Goal: Contribute content: Add original content to the website for others to see

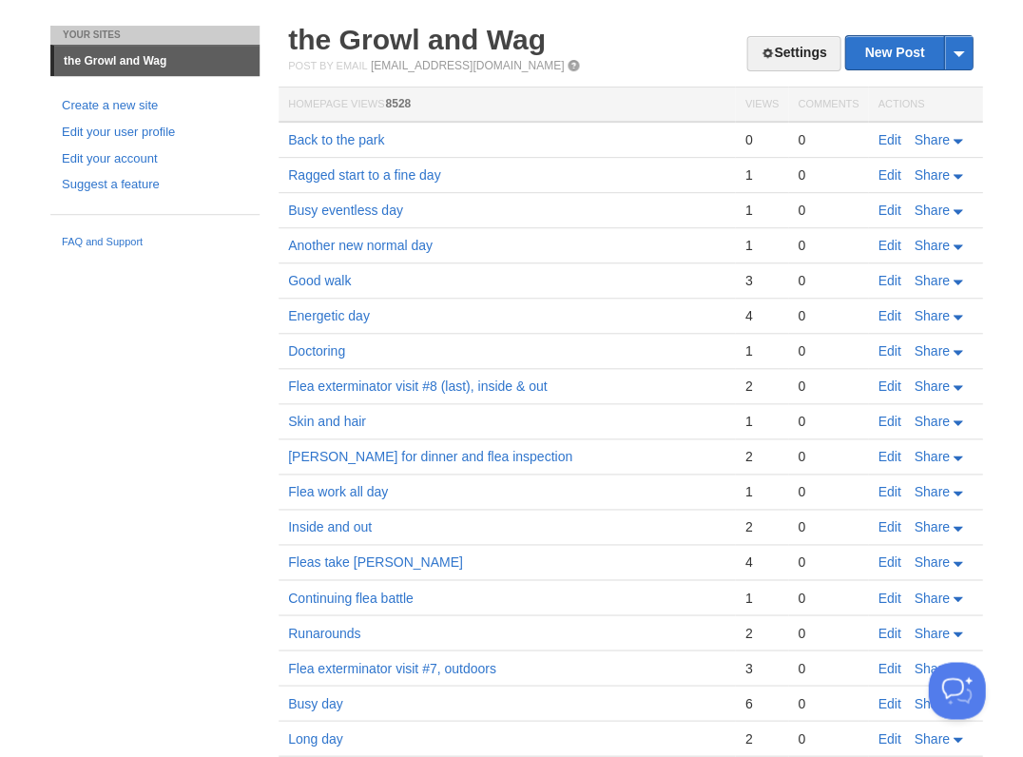
click at [503, 43] on link "the Growl and Wag" at bounding box center [417, 39] width 258 height 31
click at [887, 142] on link "Edit" at bounding box center [889, 139] width 23 height 15
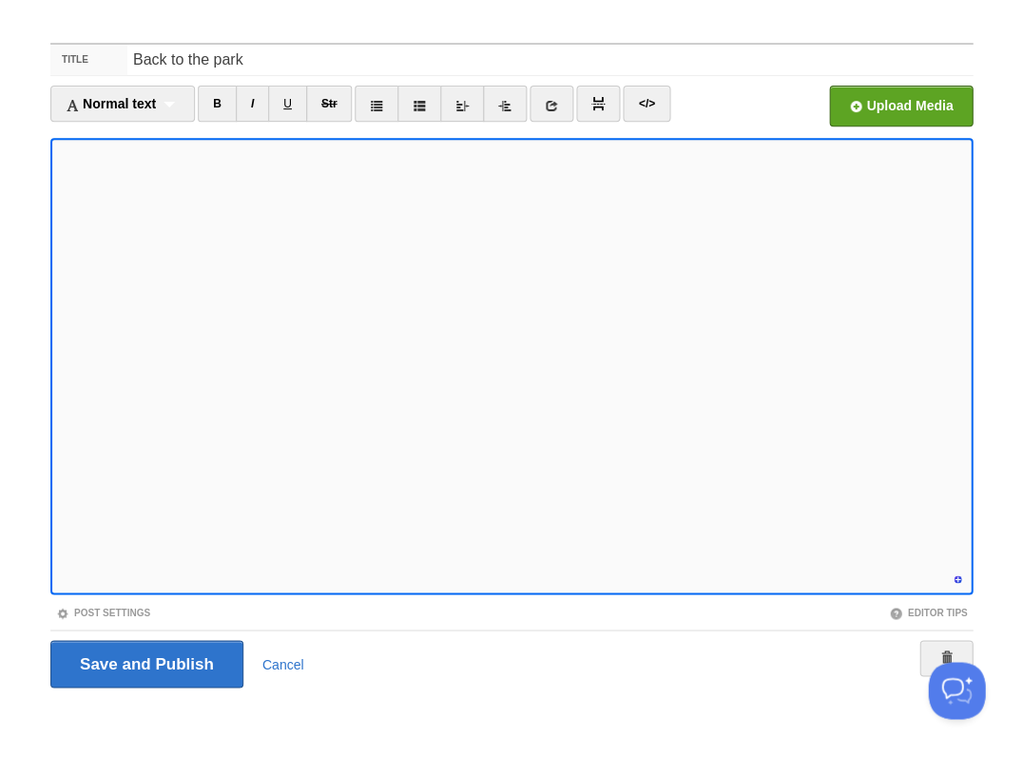
scroll to position [738, 0]
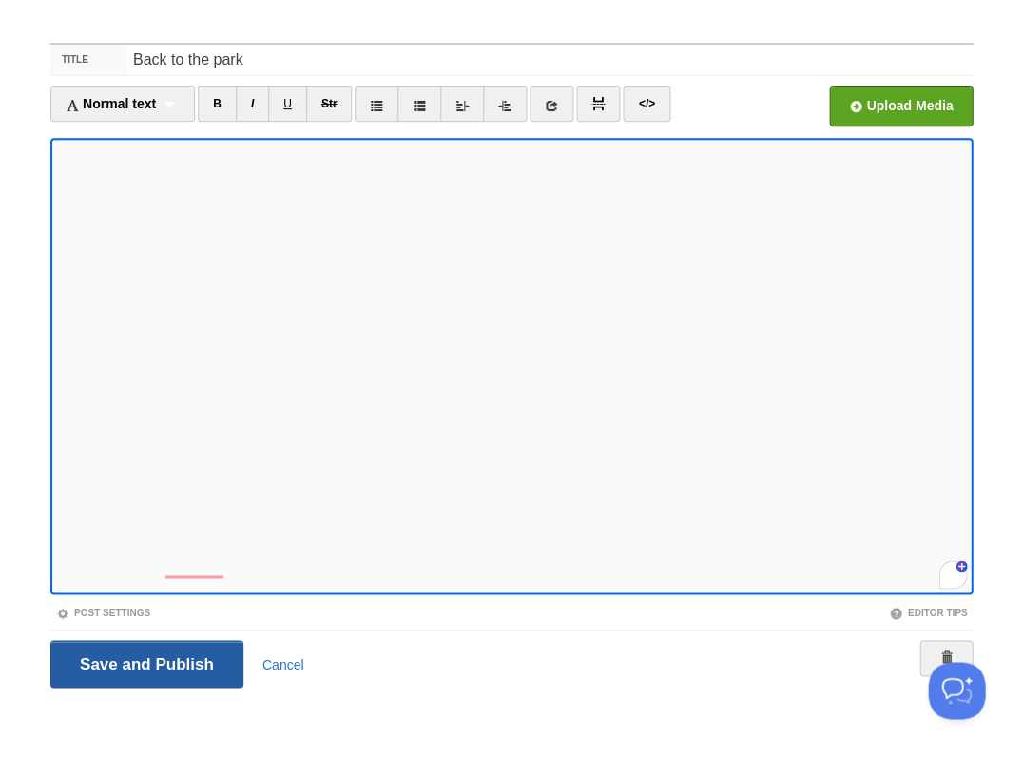
click at [145, 662] on input "Save and Publish" at bounding box center [146, 664] width 193 height 48
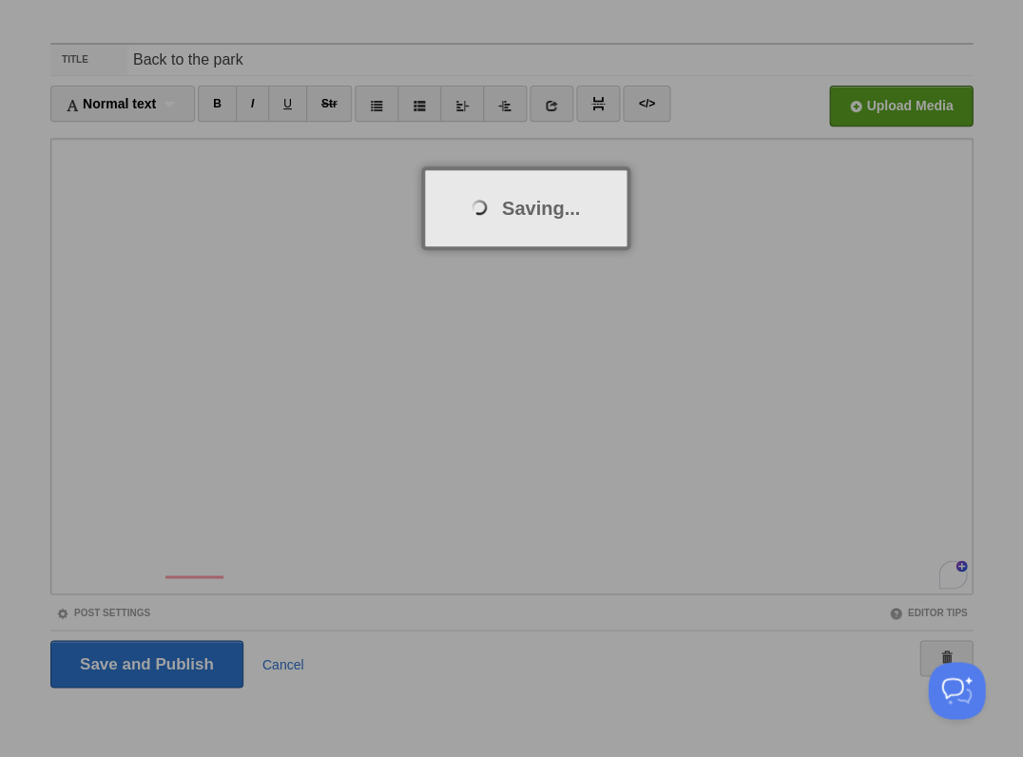
click at [647, 430] on div at bounding box center [511, 378] width 1023 height 757
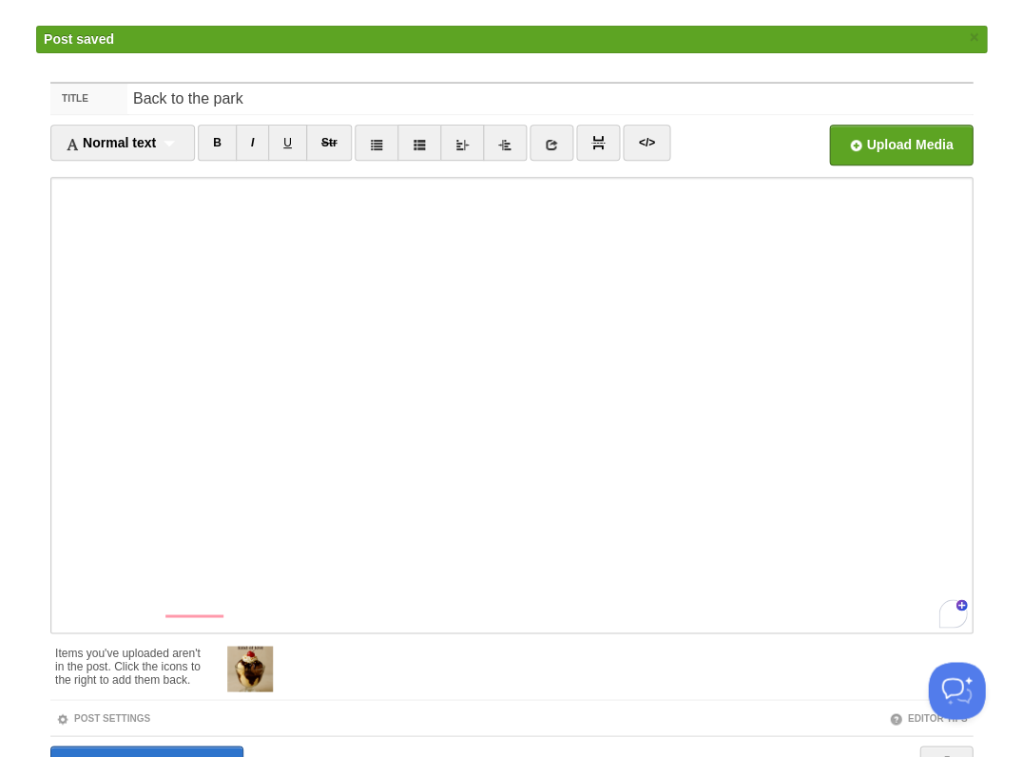
drag, startPoint x: 647, startPoint y: 430, endPoint x: 538, endPoint y: 682, distance: 274.3
click at [538, 682] on div at bounding box center [590, 666] width 764 height 60
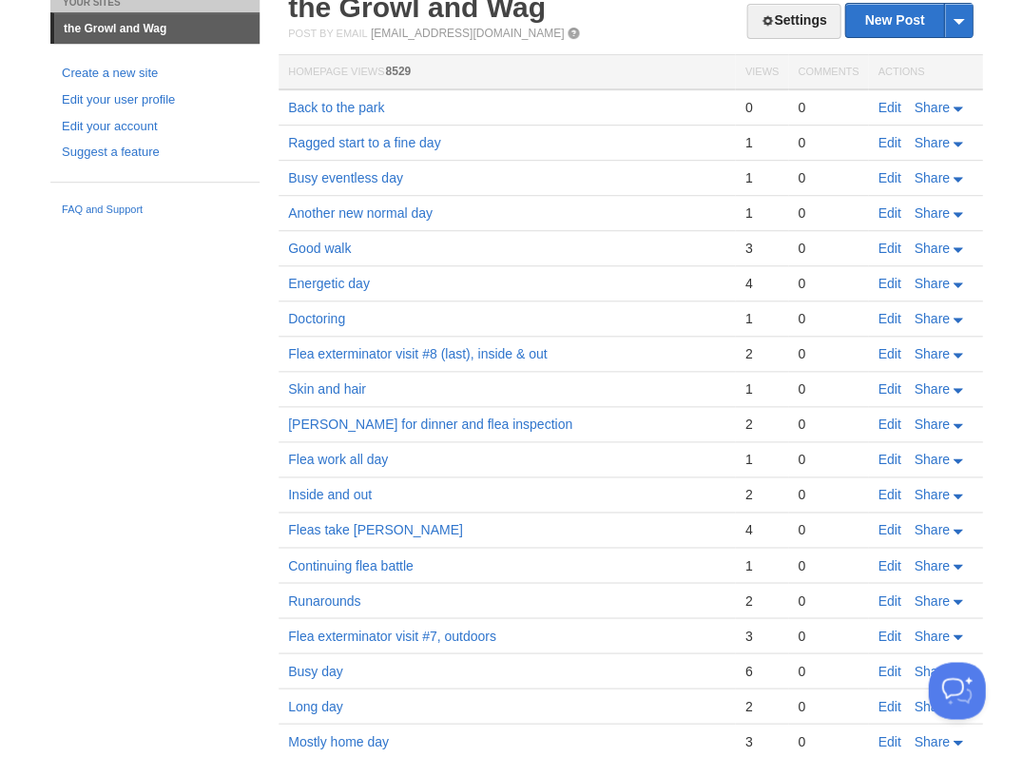
scroll to position [75, 0]
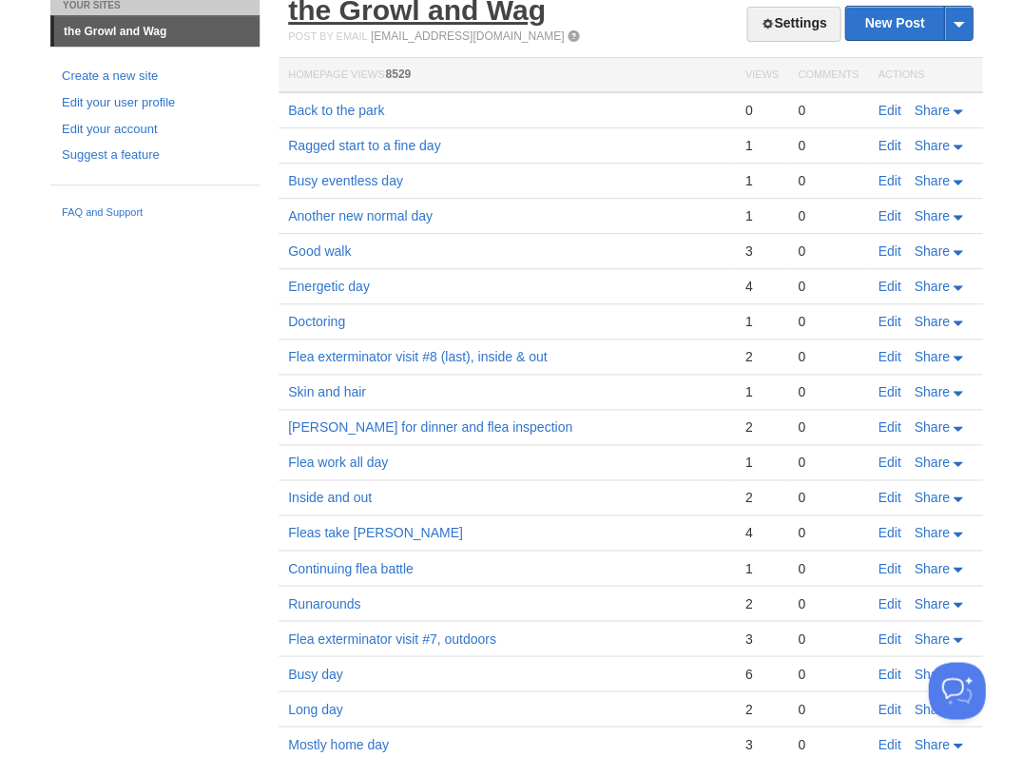
click at [435, 18] on link "the Growl and Wag" at bounding box center [417, 9] width 258 height 31
click at [882, 106] on link "Edit" at bounding box center [889, 110] width 23 height 15
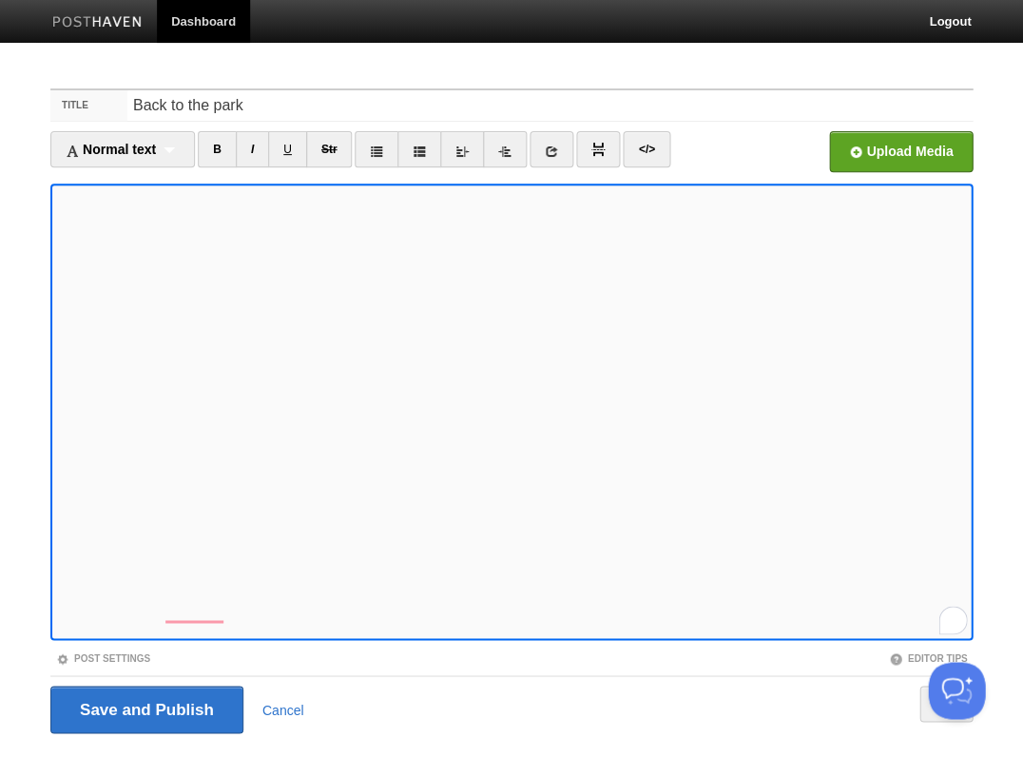
scroll to position [46, 0]
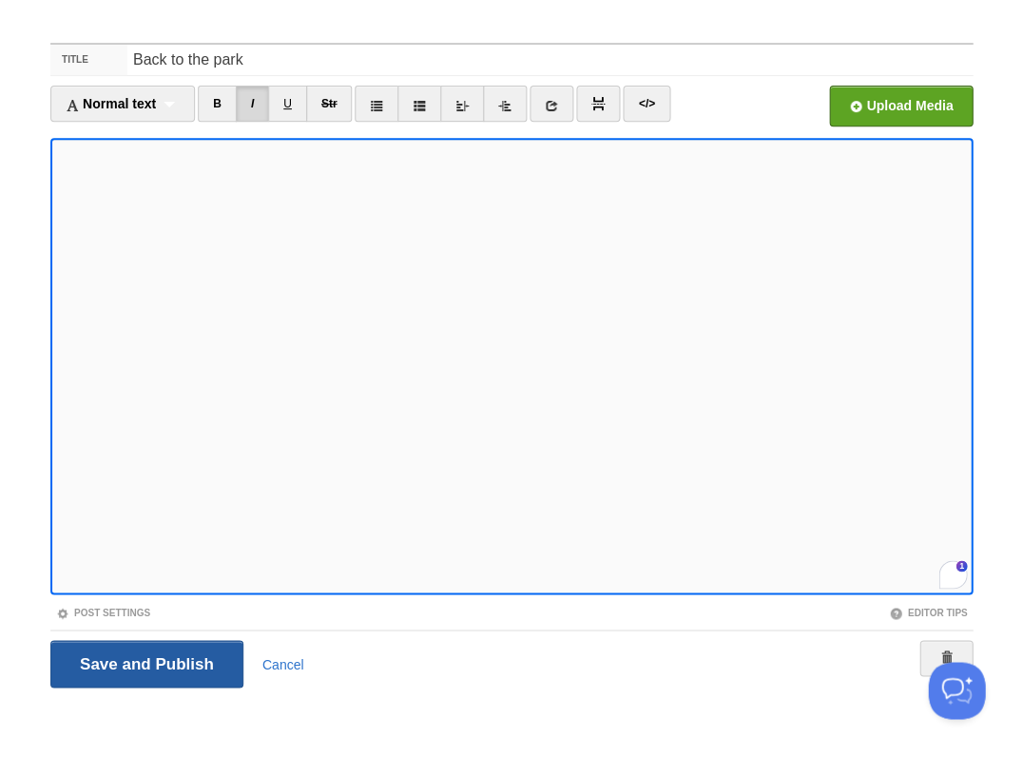
click at [145, 662] on input "Save and Publish" at bounding box center [146, 664] width 193 height 48
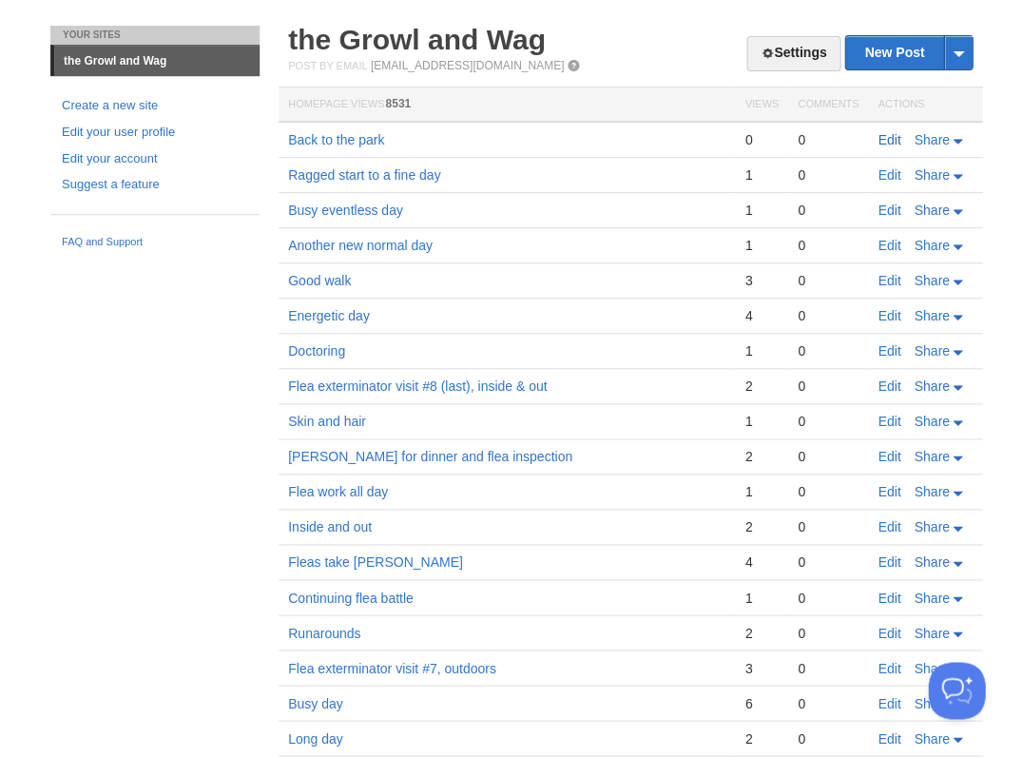
click at [883, 137] on link "Edit" at bounding box center [889, 139] width 23 height 15
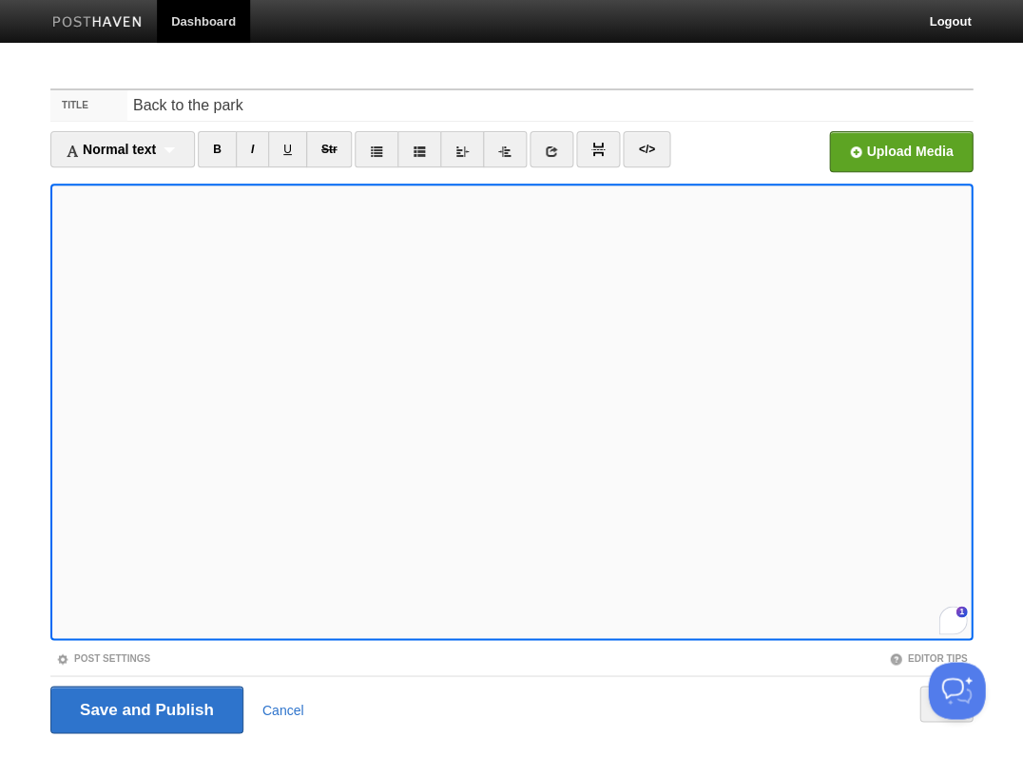
scroll to position [46, 0]
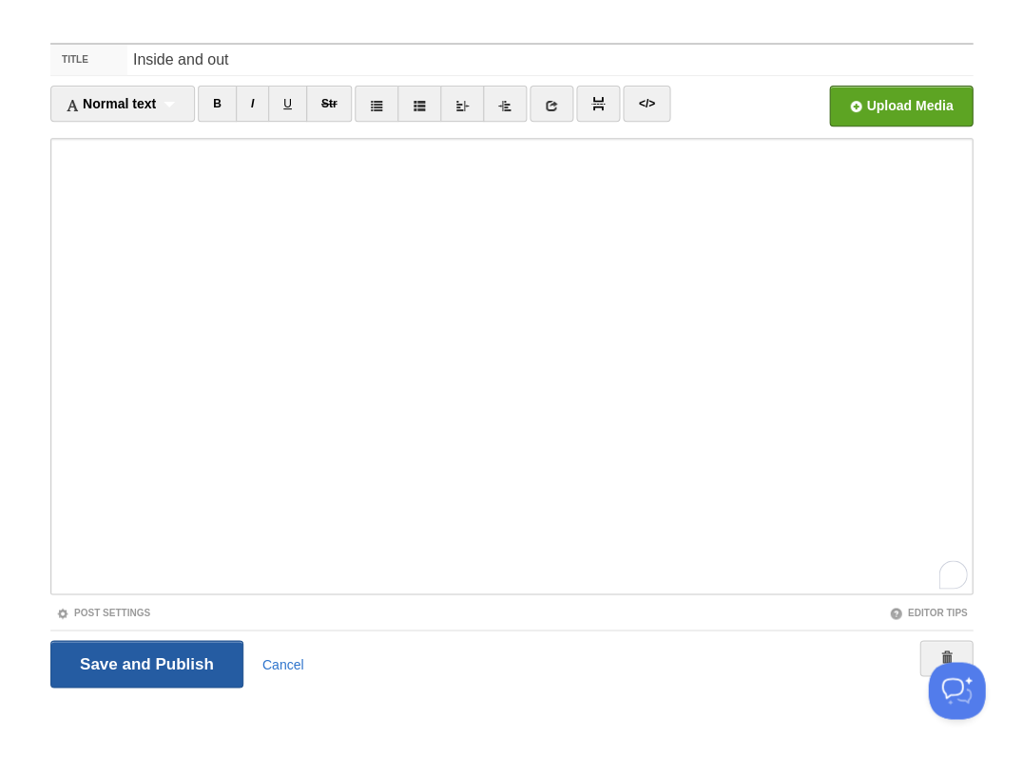
click at [165, 654] on input "Save and Publish" at bounding box center [146, 664] width 193 height 48
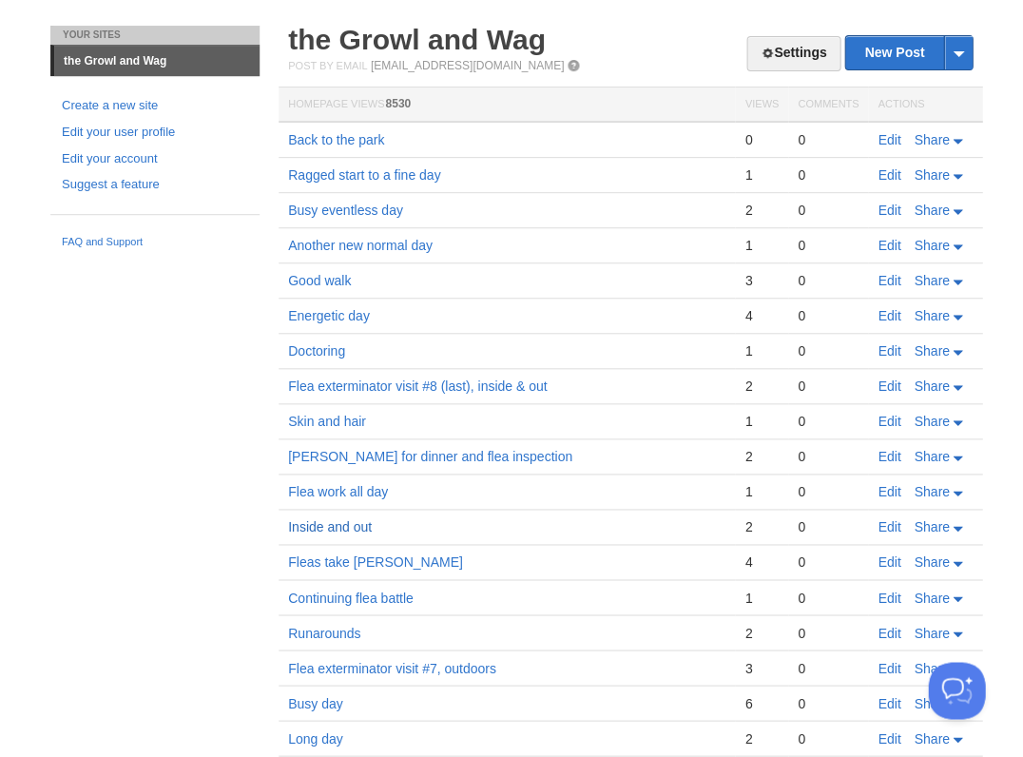
click at [309, 519] on link "Inside and out" at bounding box center [330, 526] width 84 height 15
click at [370, 46] on link "the Growl and Wag" at bounding box center [417, 39] width 258 height 31
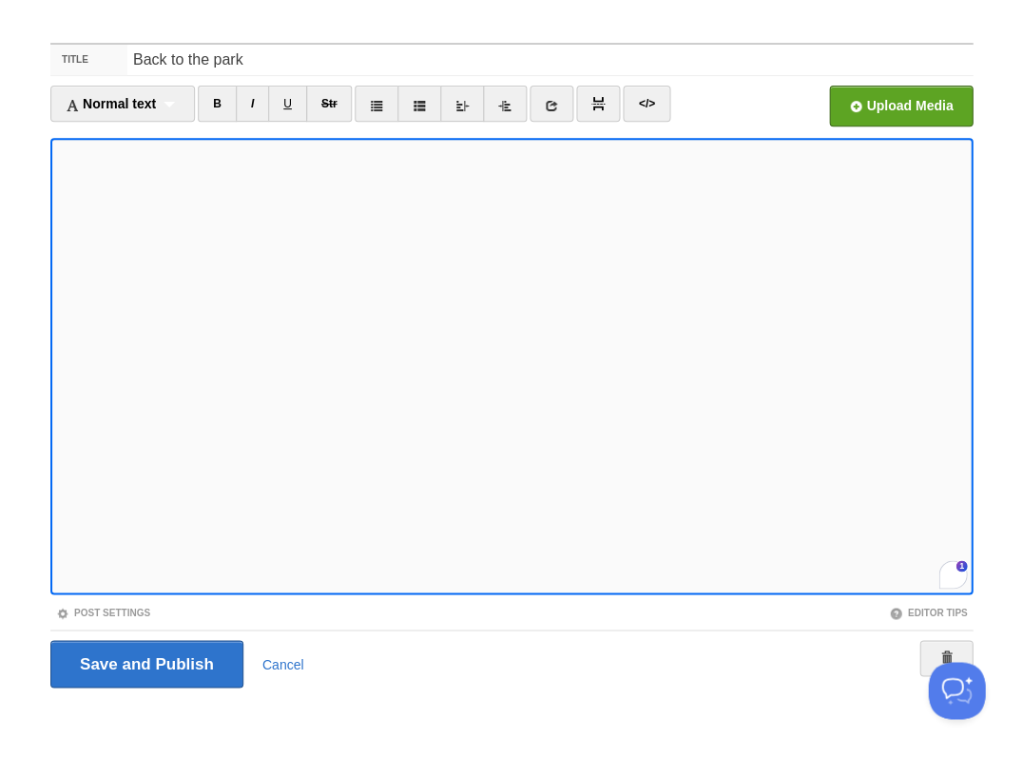
scroll to position [756, 0]
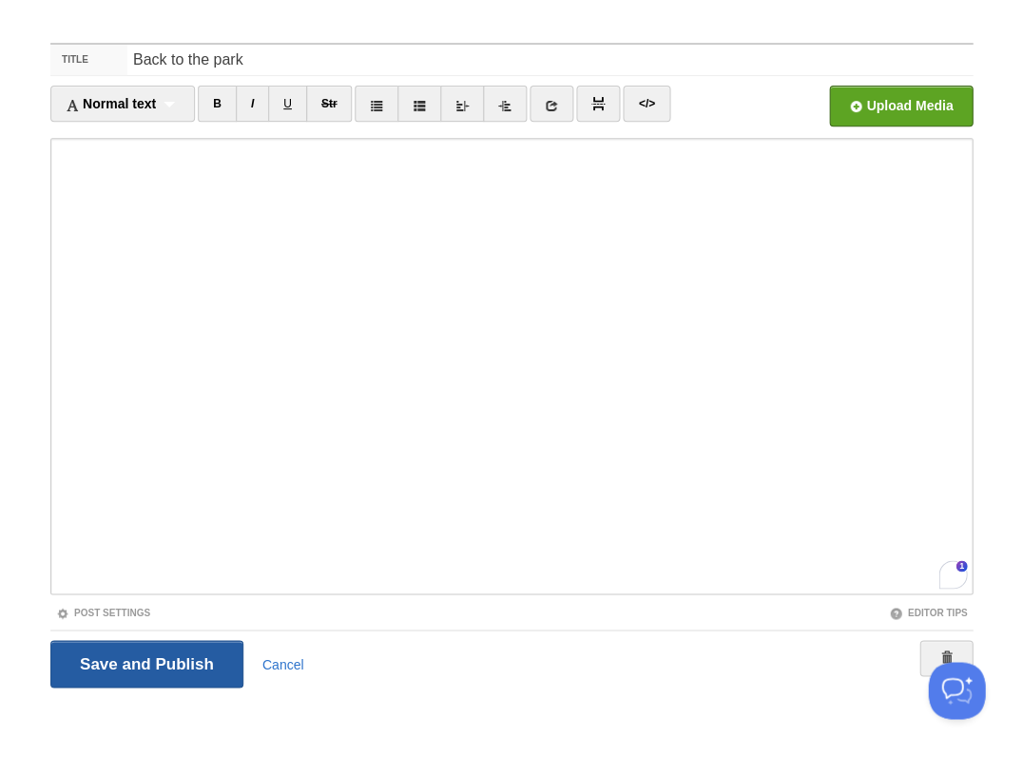
click at [159, 653] on input "Save and Publish" at bounding box center [146, 664] width 193 height 48
